Goal: Task Accomplishment & Management: Use online tool/utility

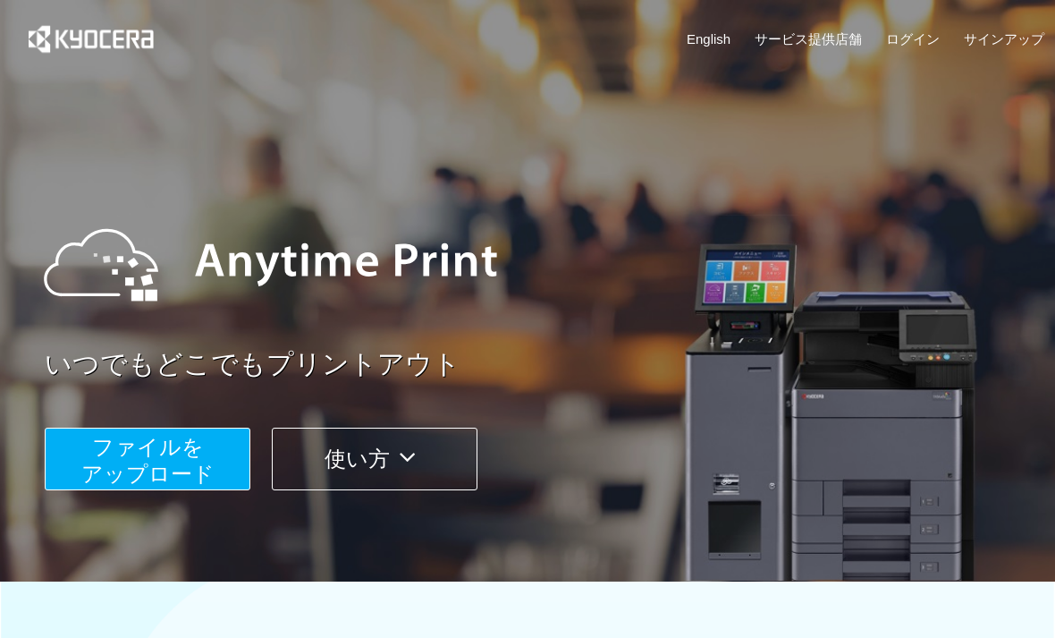
click at [187, 471] on span "ファイルを ​​アップロード" at bounding box center [147, 460] width 133 height 51
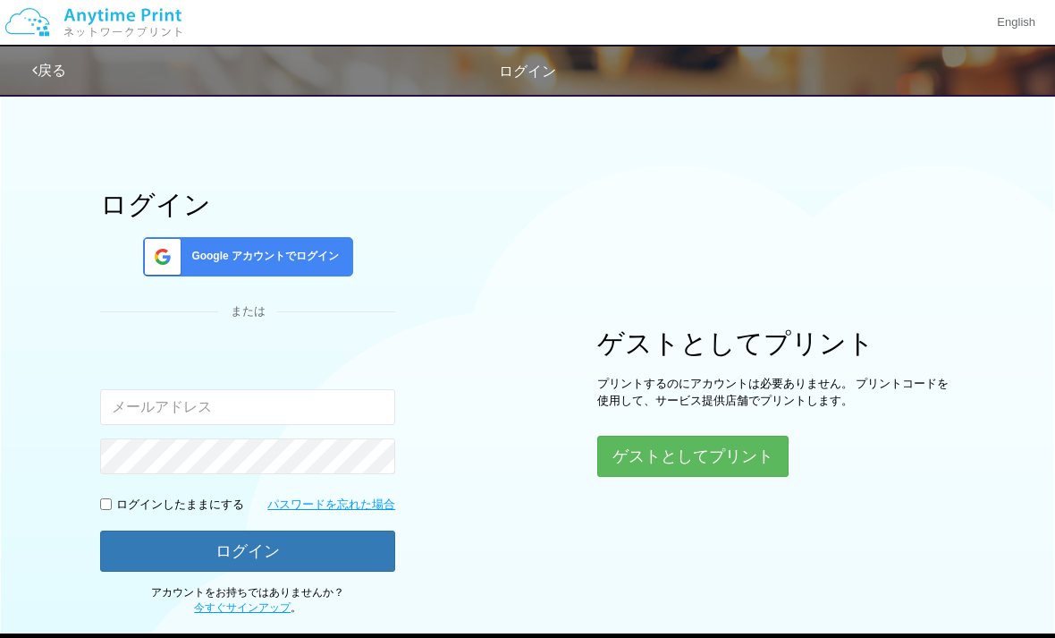
click at [668, 445] on button "ゲストとしてプリント" at bounding box center [692, 456] width 191 height 41
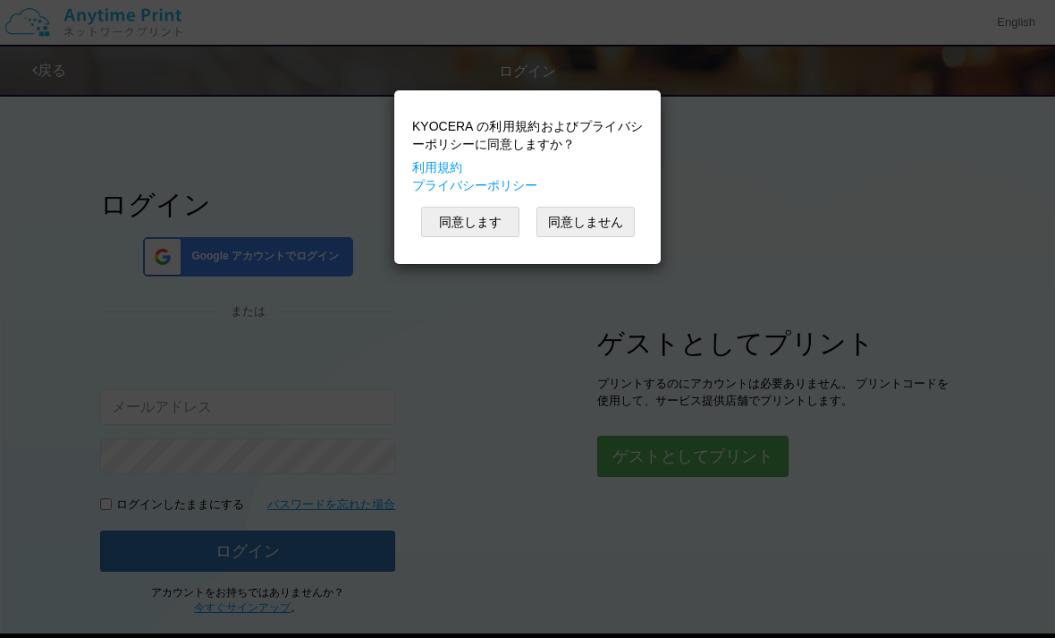
click at [454, 230] on button "同意します" at bounding box center [470, 222] width 98 height 30
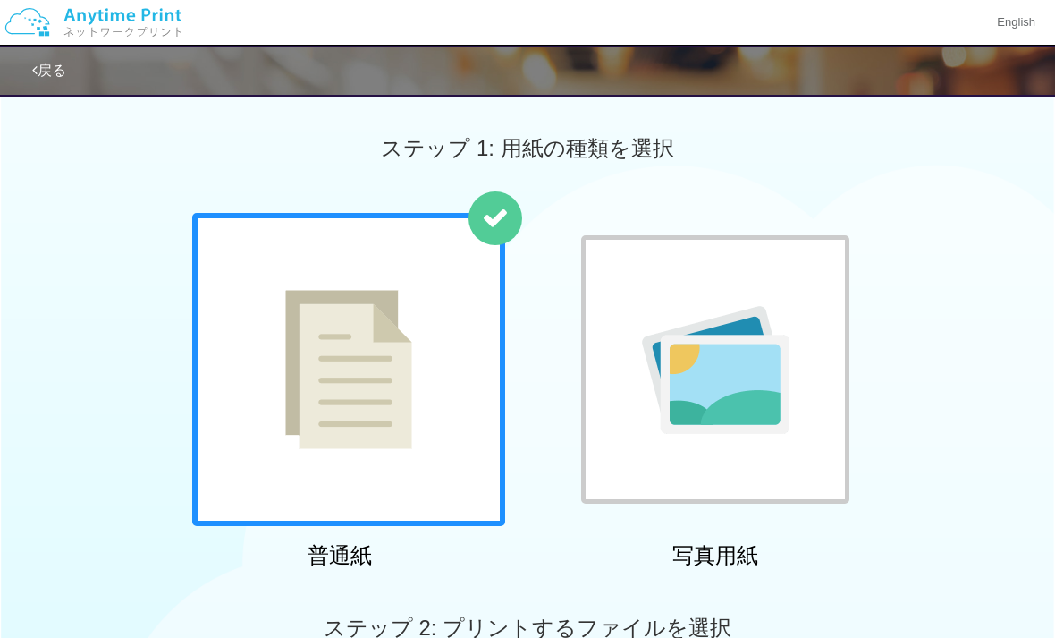
click at [393, 423] on img at bounding box center [348, 369] width 127 height 159
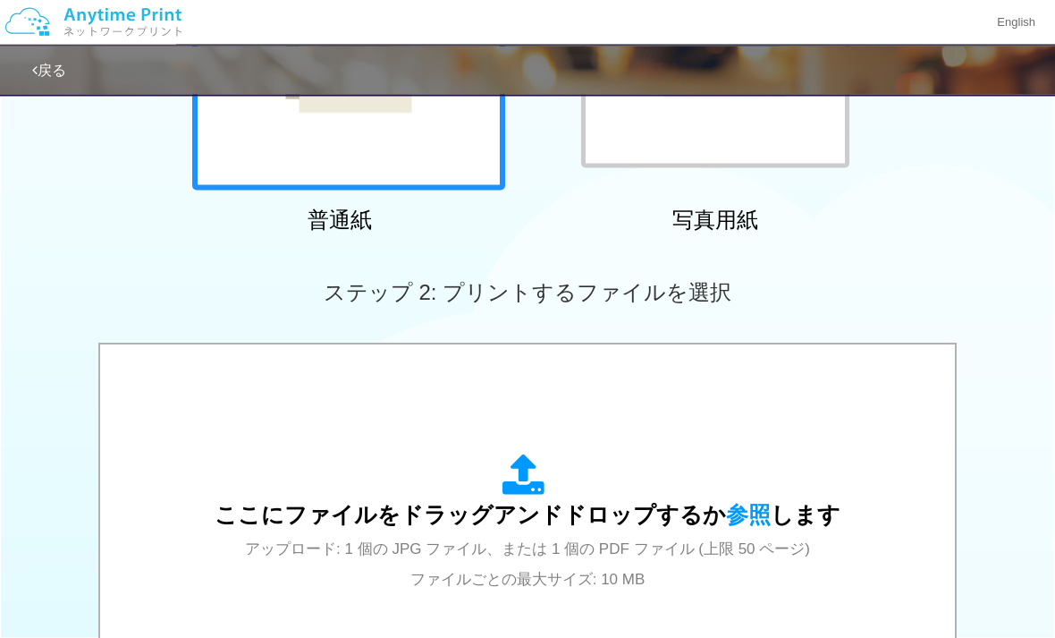
scroll to position [336, 0]
click at [521, 478] on icon at bounding box center [528, 475] width 50 height 45
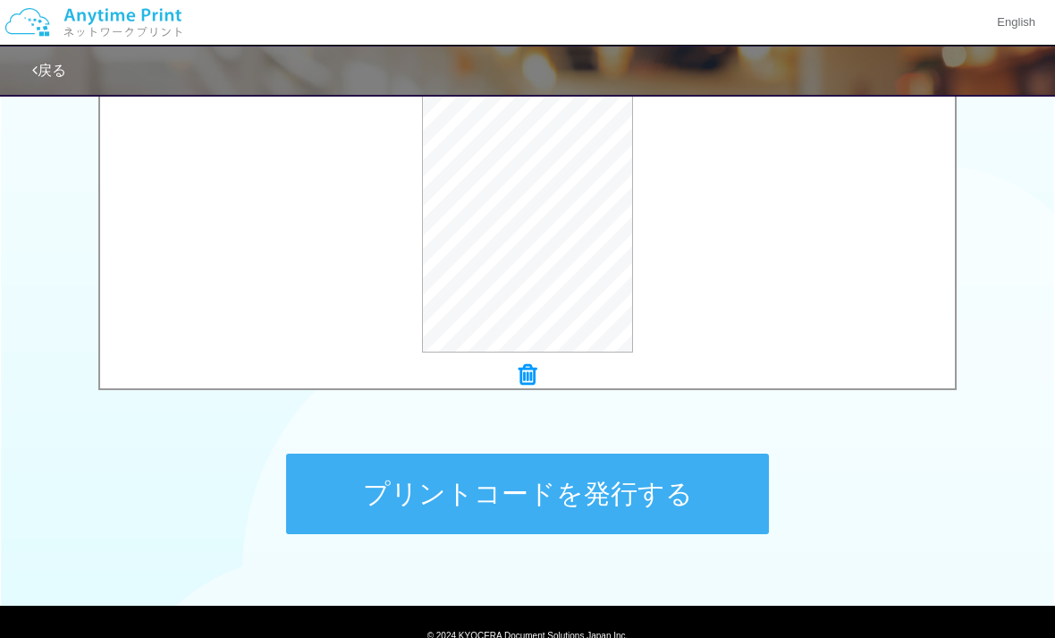
scroll to position [665, 0]
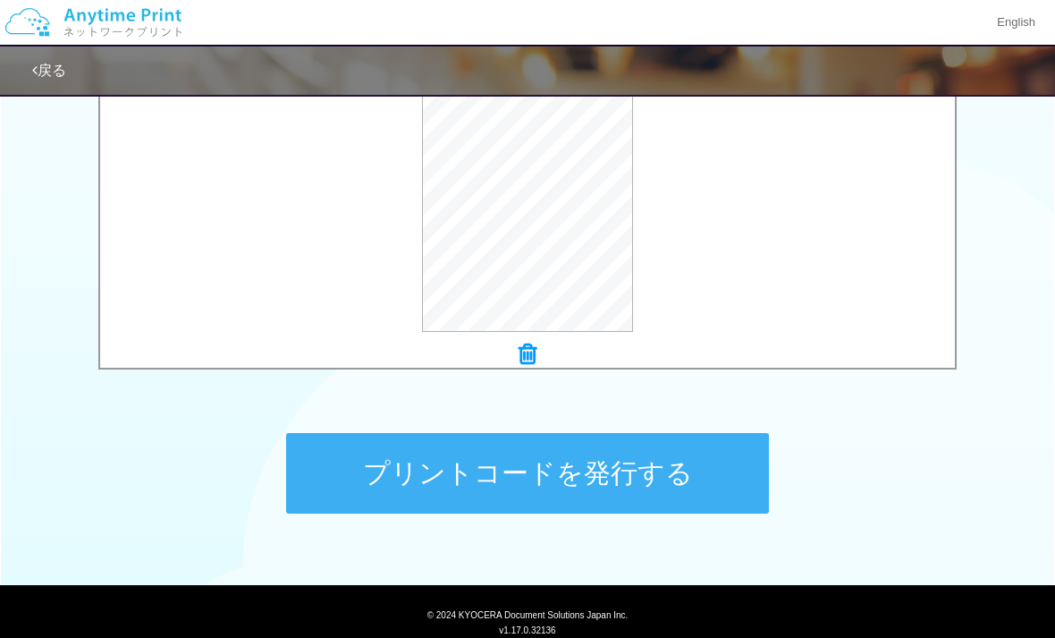
click at [702, 468] on button "プリントコードを発行する" at bounding box center [527, 473] width 483 height 80
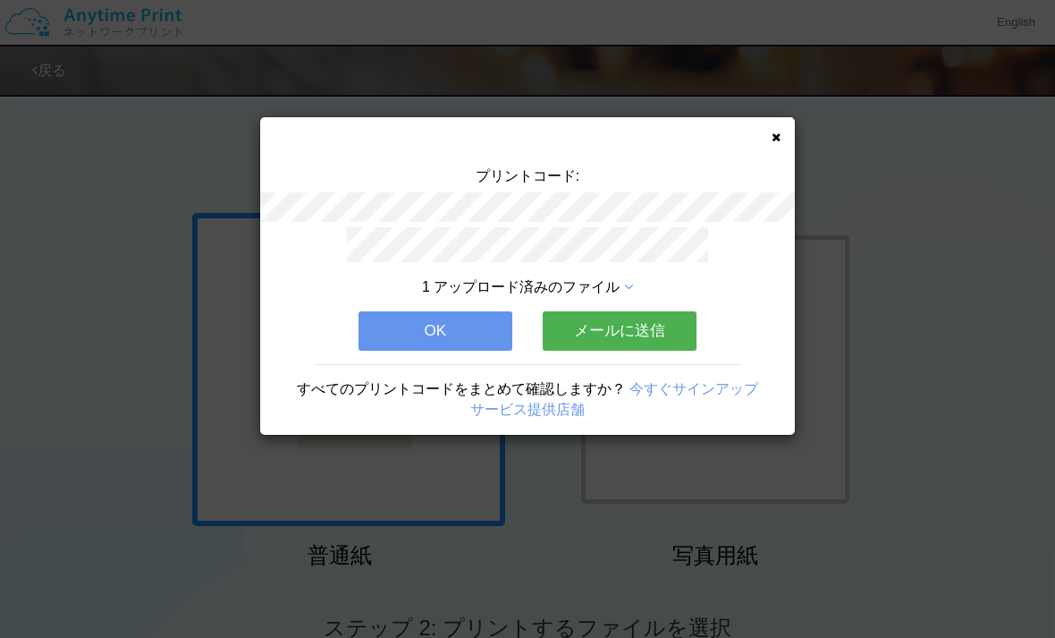
click at [604, 328] on button "メールに送信" at bounding box center [620, 330] width 154 height 39
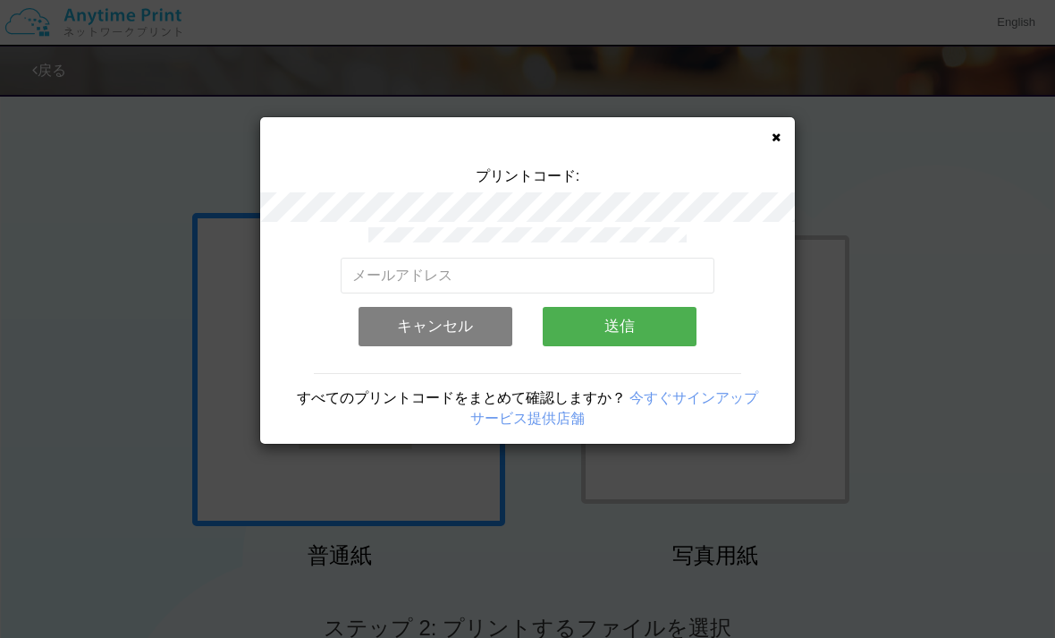
click at [637, 326] on button "送信" at bounding box center [620, 326] width 154 height 39
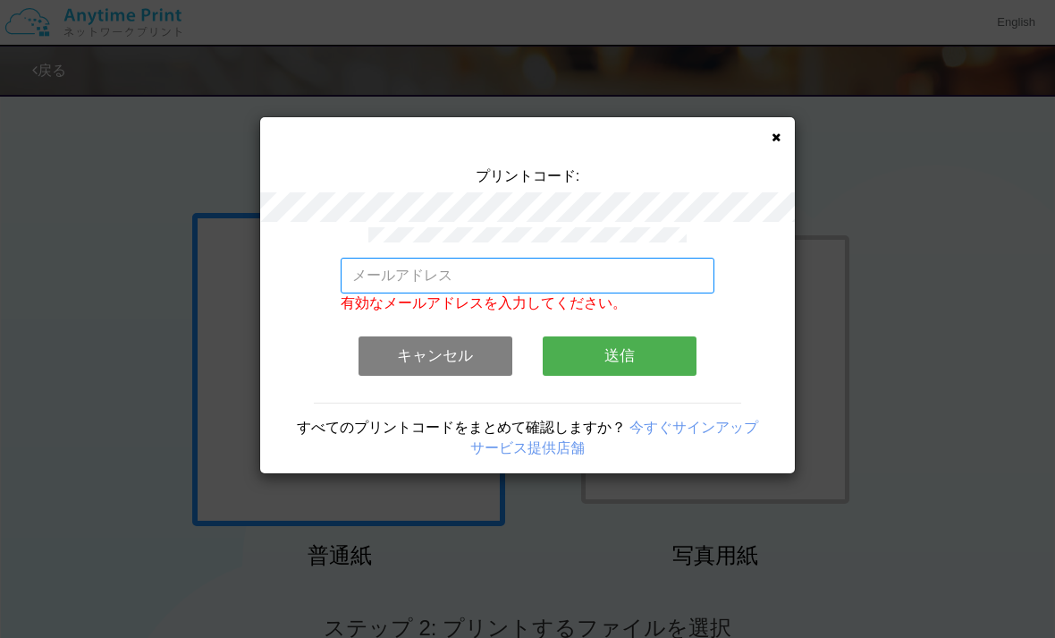
click at [626, 281] on input "email" at bounding box center [528, 276] width 375 height 36
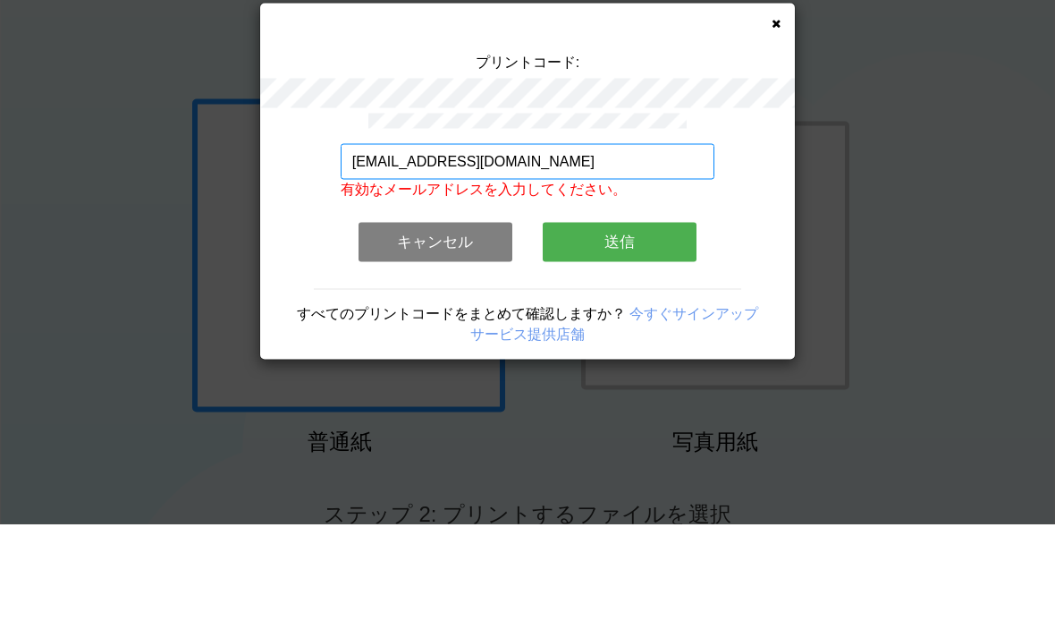
type input "[EMAIL_ADDRESS][DOMAIN_NAME]"
click at [572, 336] on button "送信" at bounding box center [620, 355] width 154 height 39
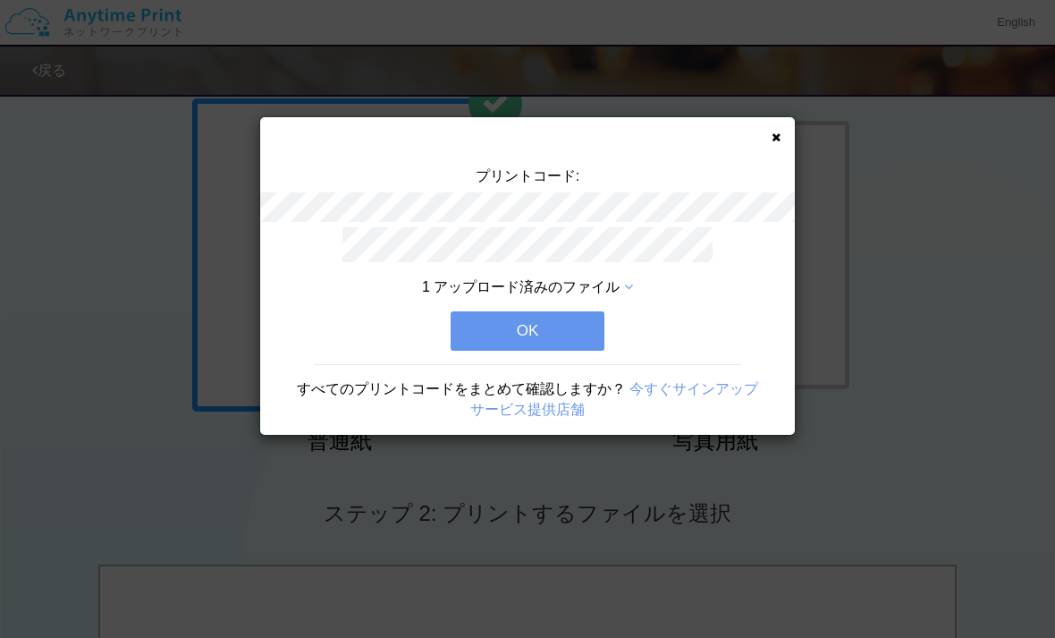
click at [480, 328] on button "OK" at bounding box center [528, 330] width 154 height 39
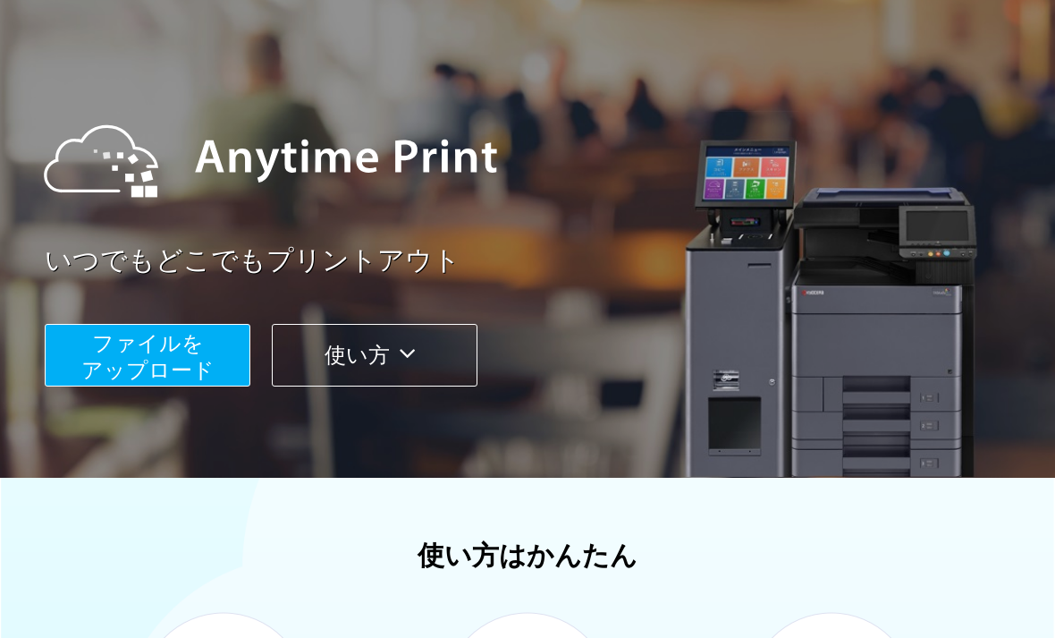
scroll to position [106, 0]
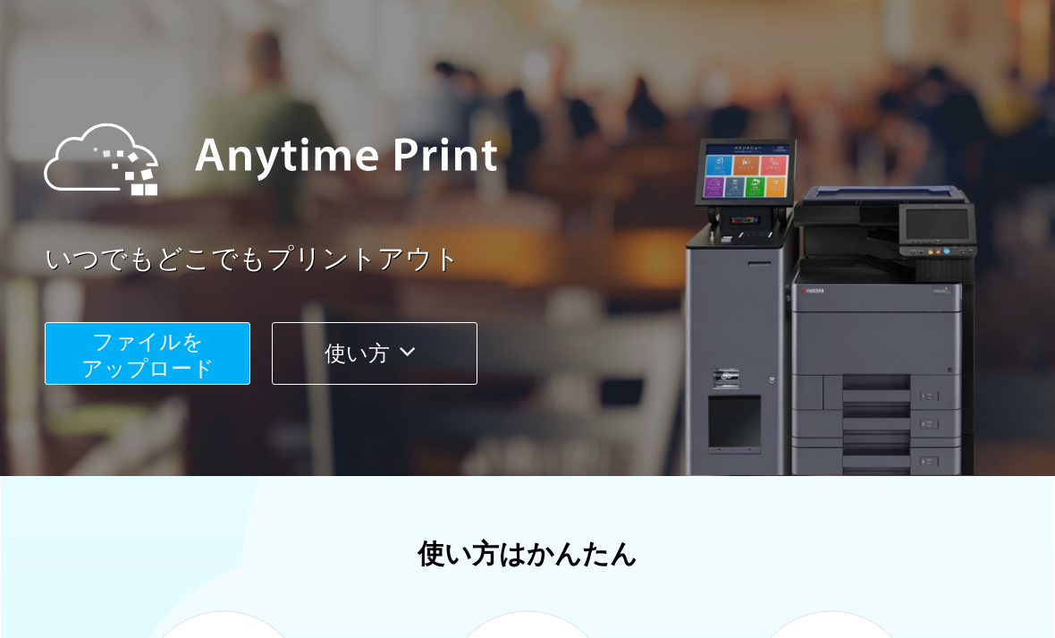
click at [150, 359] on span "ファイルを ​​アップロード" at bounding box center [147, 354] width 133 height 51
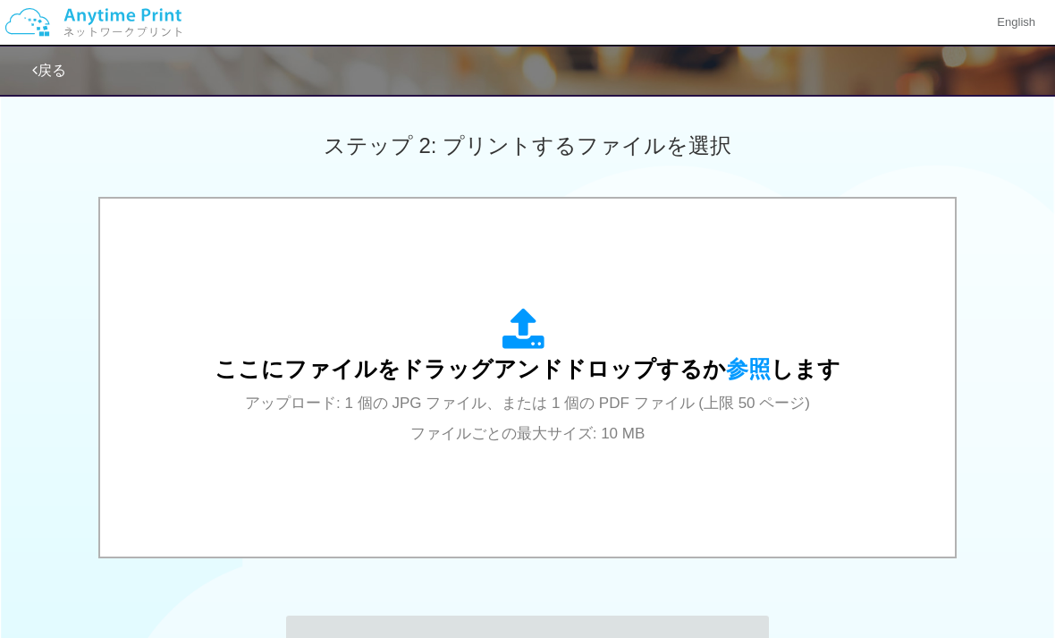
scroll to position [297, 0]
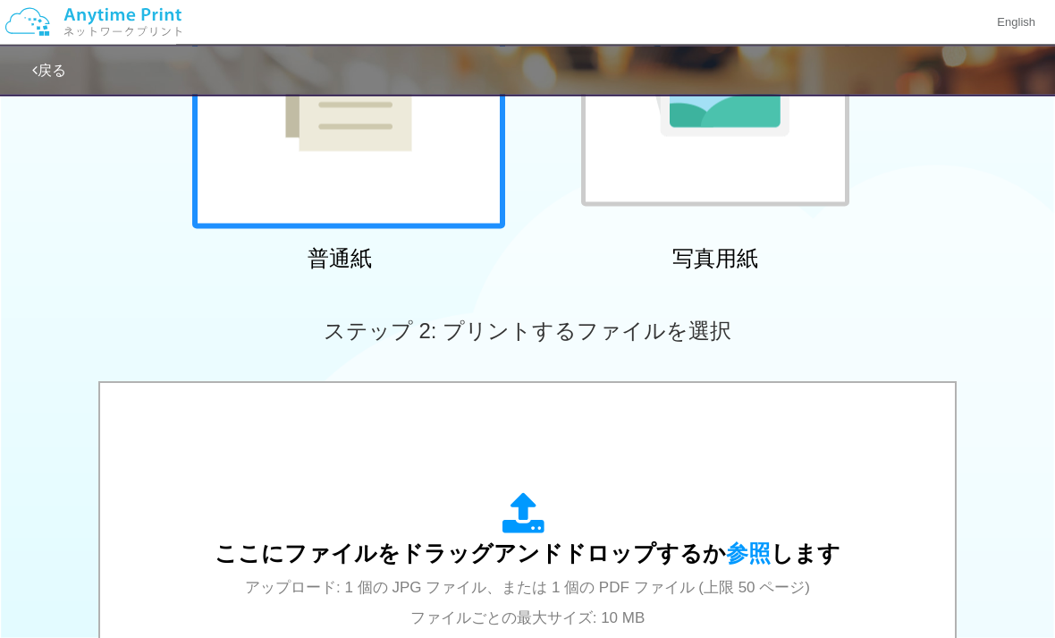
click at [523, 522] on icon at bounding box center [528, 515] width 50 height 45
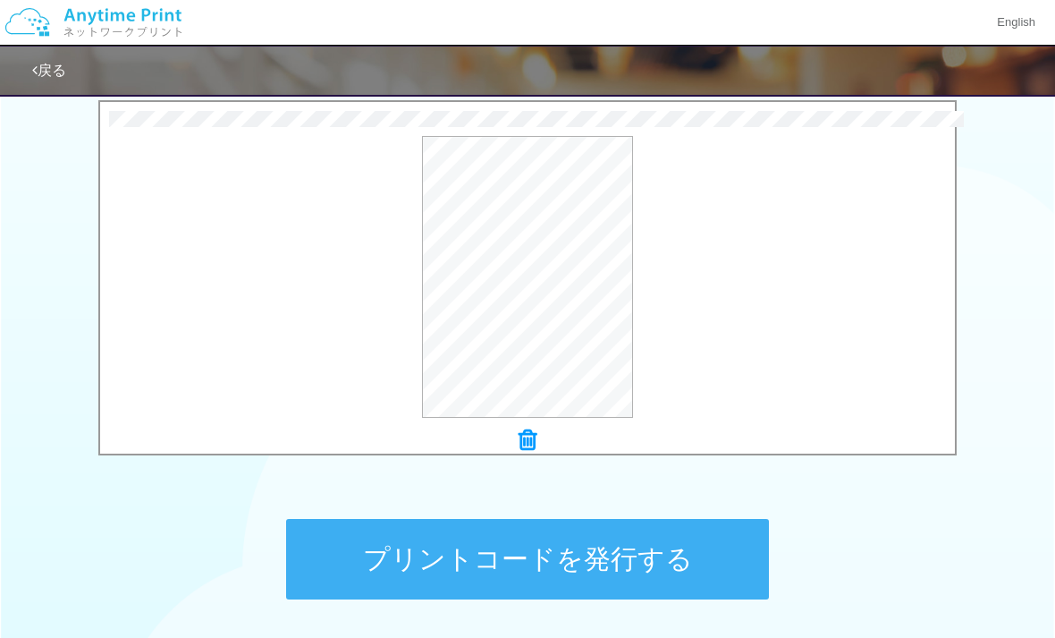
scroll to position [585, 0]
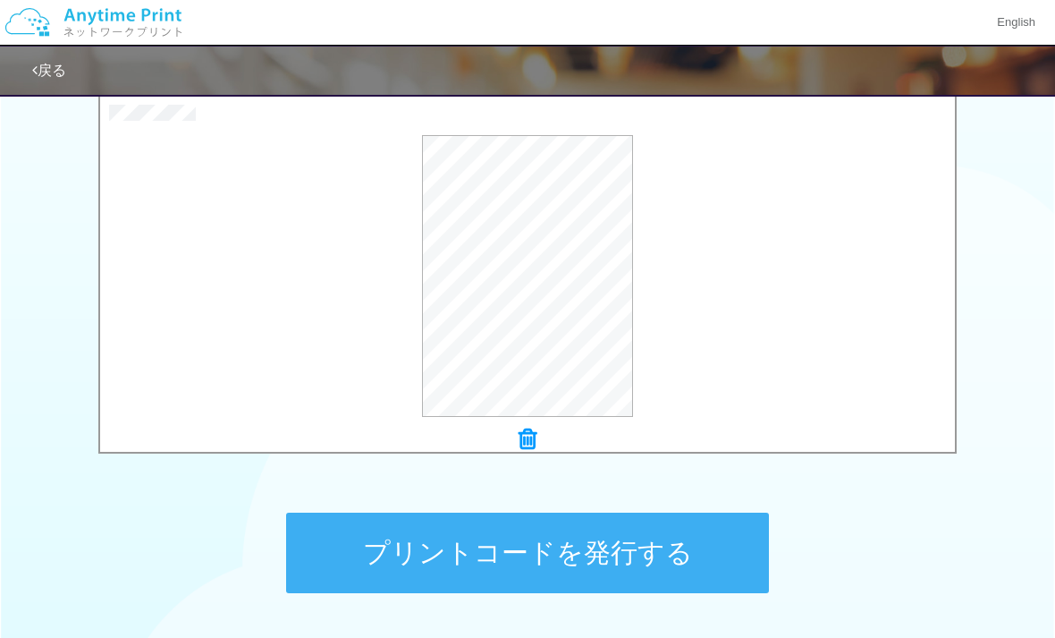
click at [555, 555] on button "プリントコードを発行する" at bounding box center [527, 552] width 483 height 80
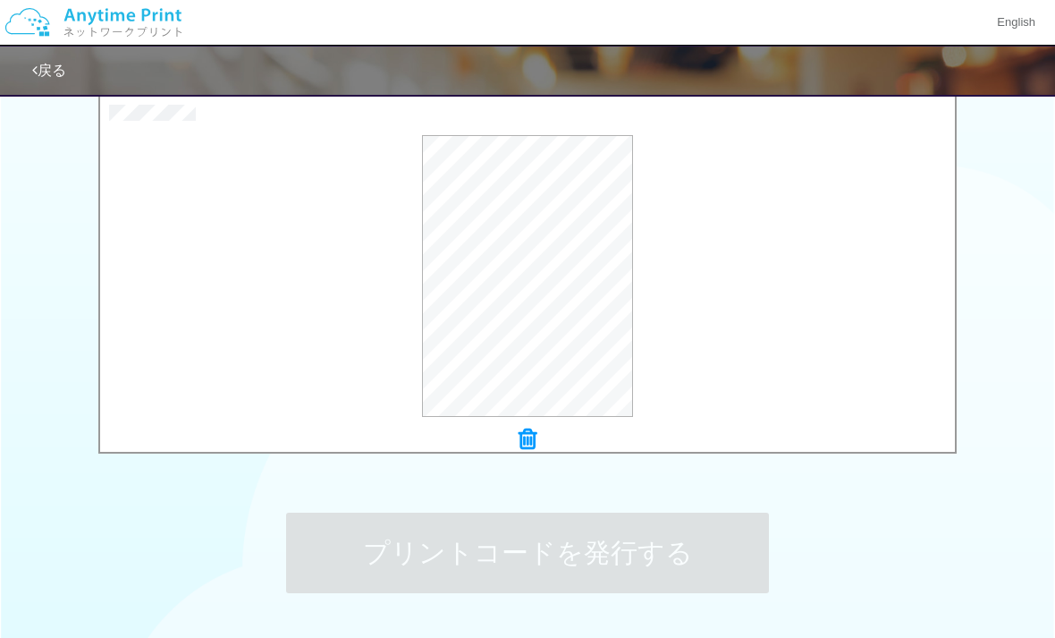
scroll to position [0, 0]
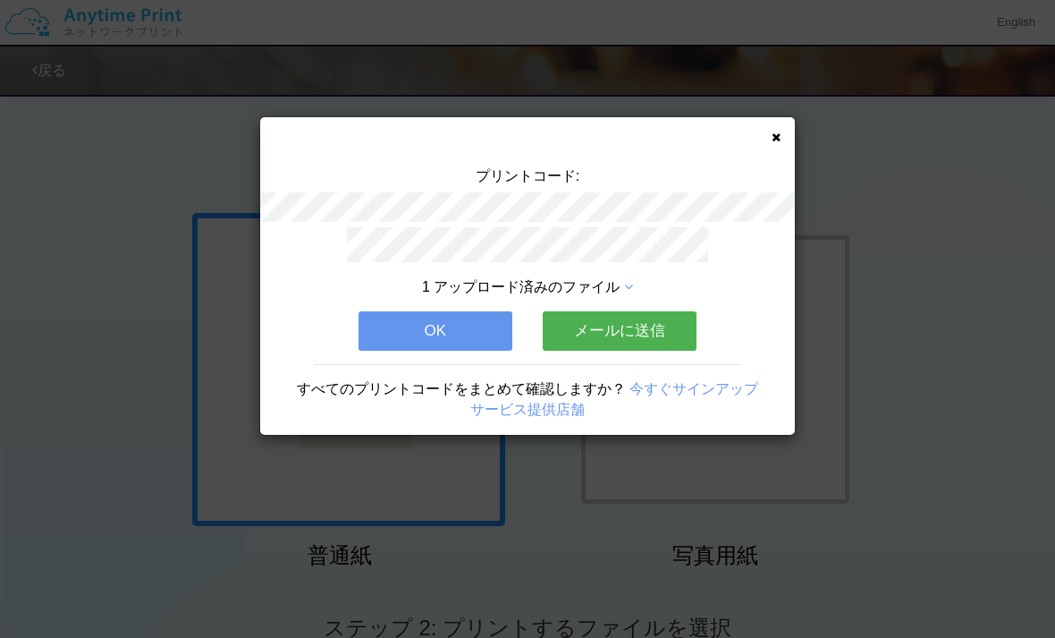
click at [614, 326] on button "メールに送信" at bounding box center [620, 330] width 154 height 39
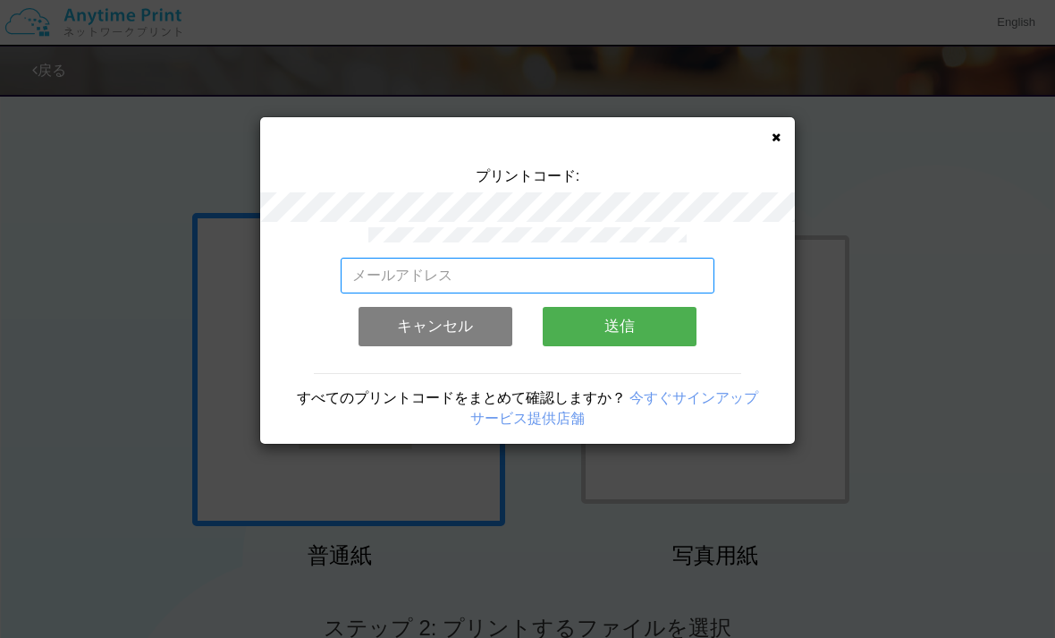
click at [561, 275] on input "email" at bounding box center [528, 276] width 375 height 36
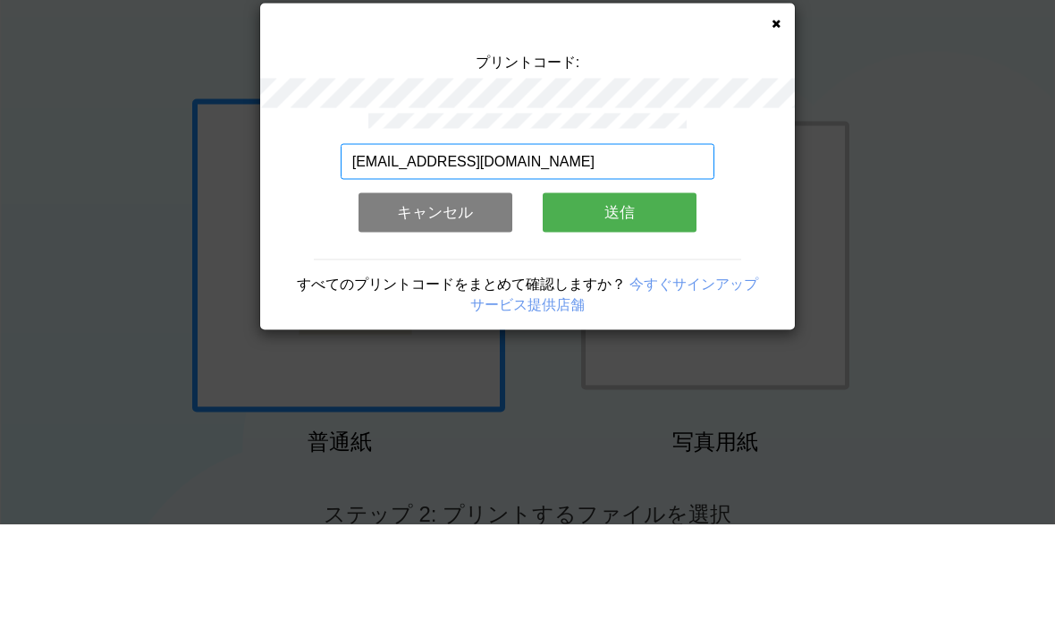
type input "[EMAIL_ADDRESS][DOMAIN_NAME]"
click at [614, 307] on button "送信" at bounding box center [620, 326] width 154 height 39
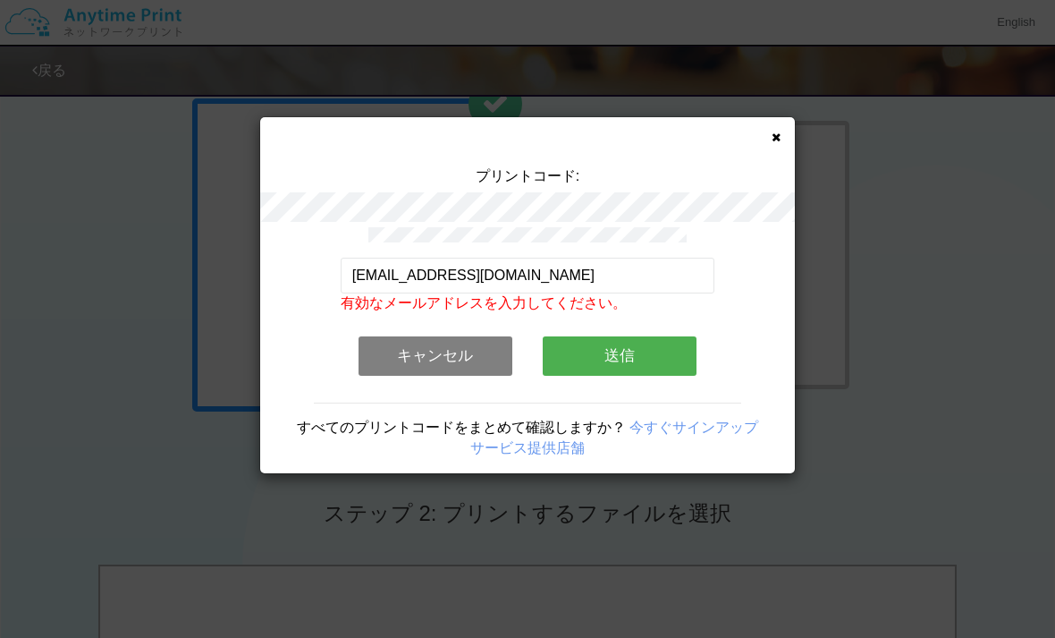
click at [638, 358] on button "送信" at bounding box center [620, 355] width 154 height 39
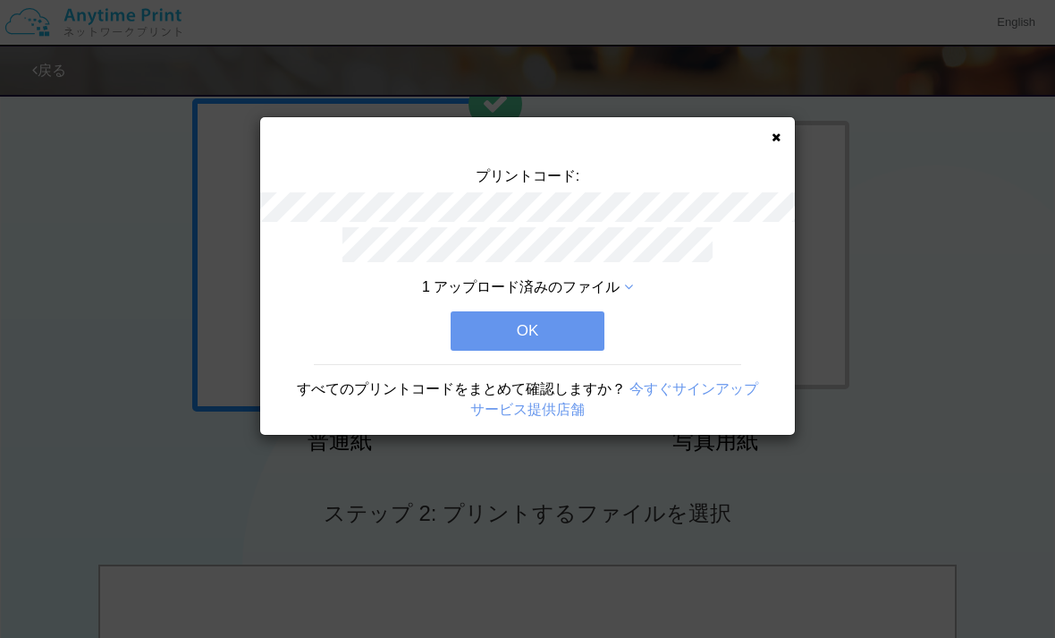
click at [520, 327] on button "OK" at bounding box center [528, 330] width 154 height 39
